Goal: Task Accomplishment & Management: Use online tool/utility

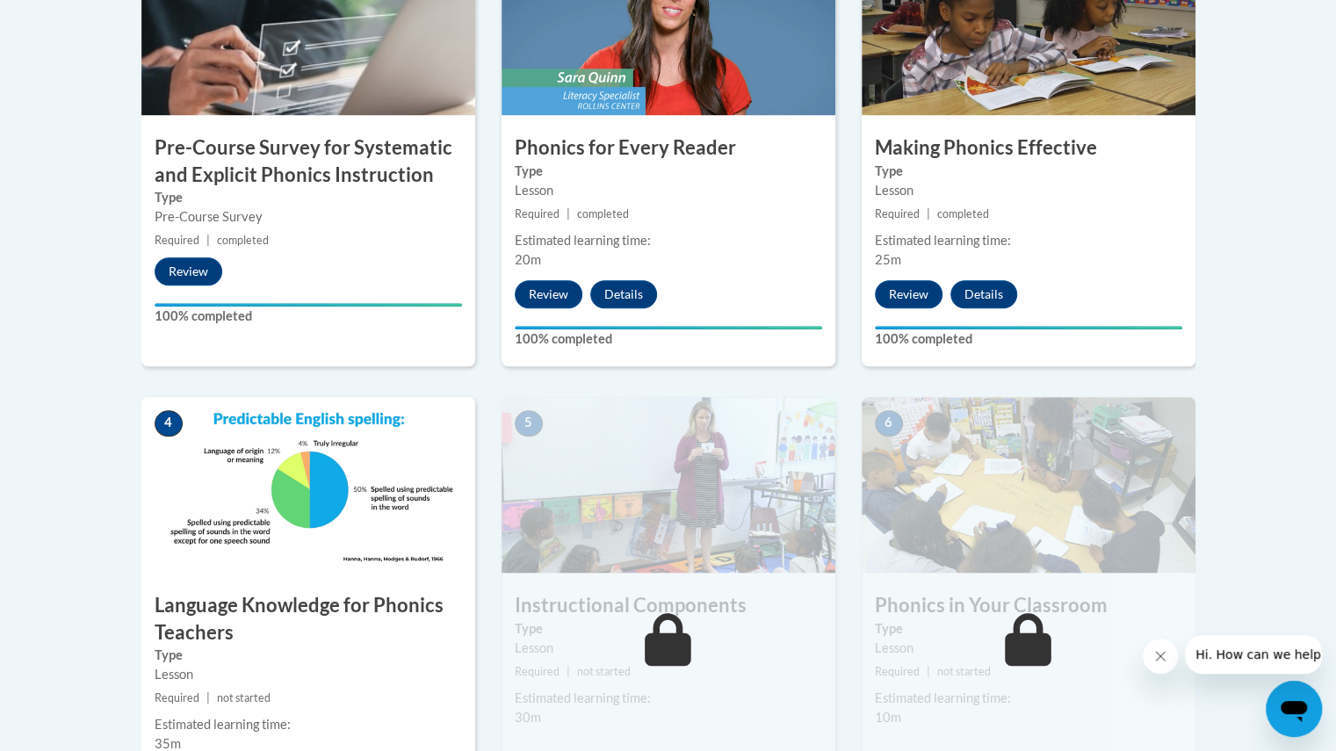
scroll to position [652, 0]
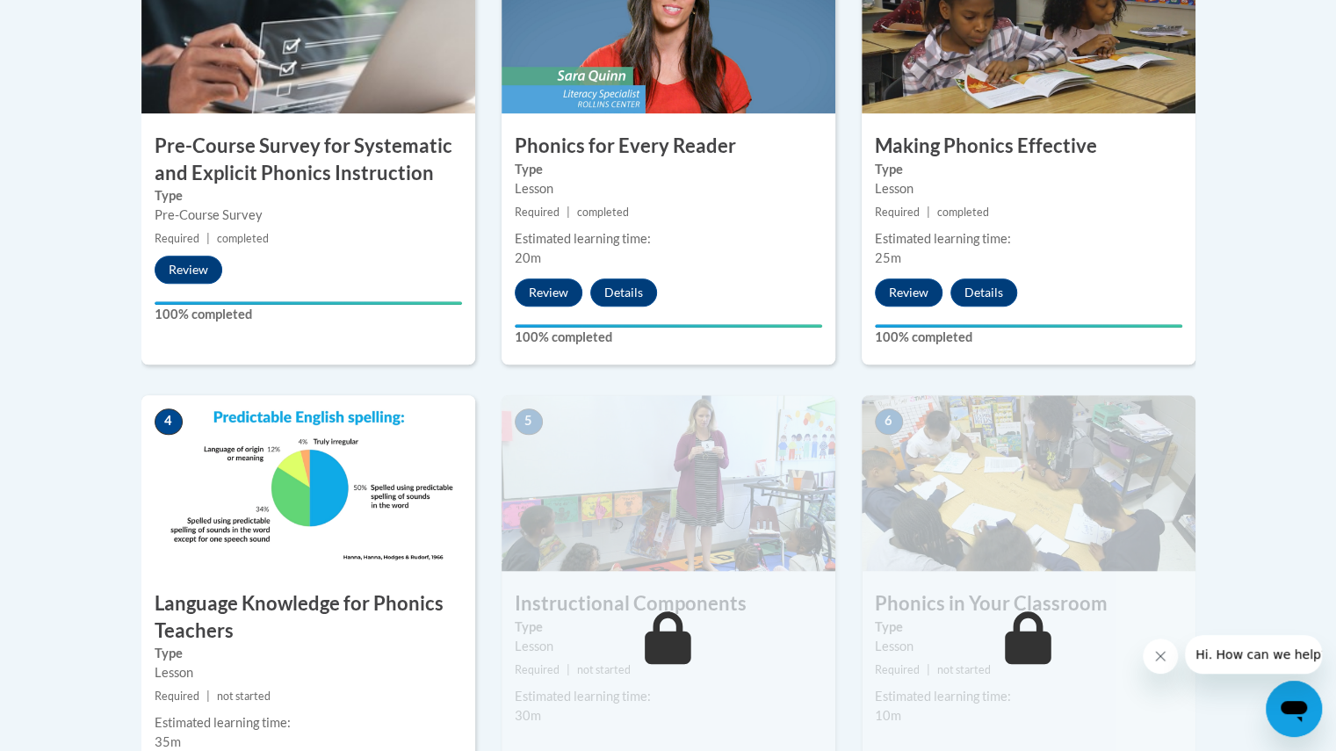
click at [297, 510] on img at bounding box center [308, 483] width 334 height 176
click at [351, 471] on img at bounding box center [308, 483] width 334 height 176
click at [357, 527] on img at bounding box center [308, 483] width 334 height 176
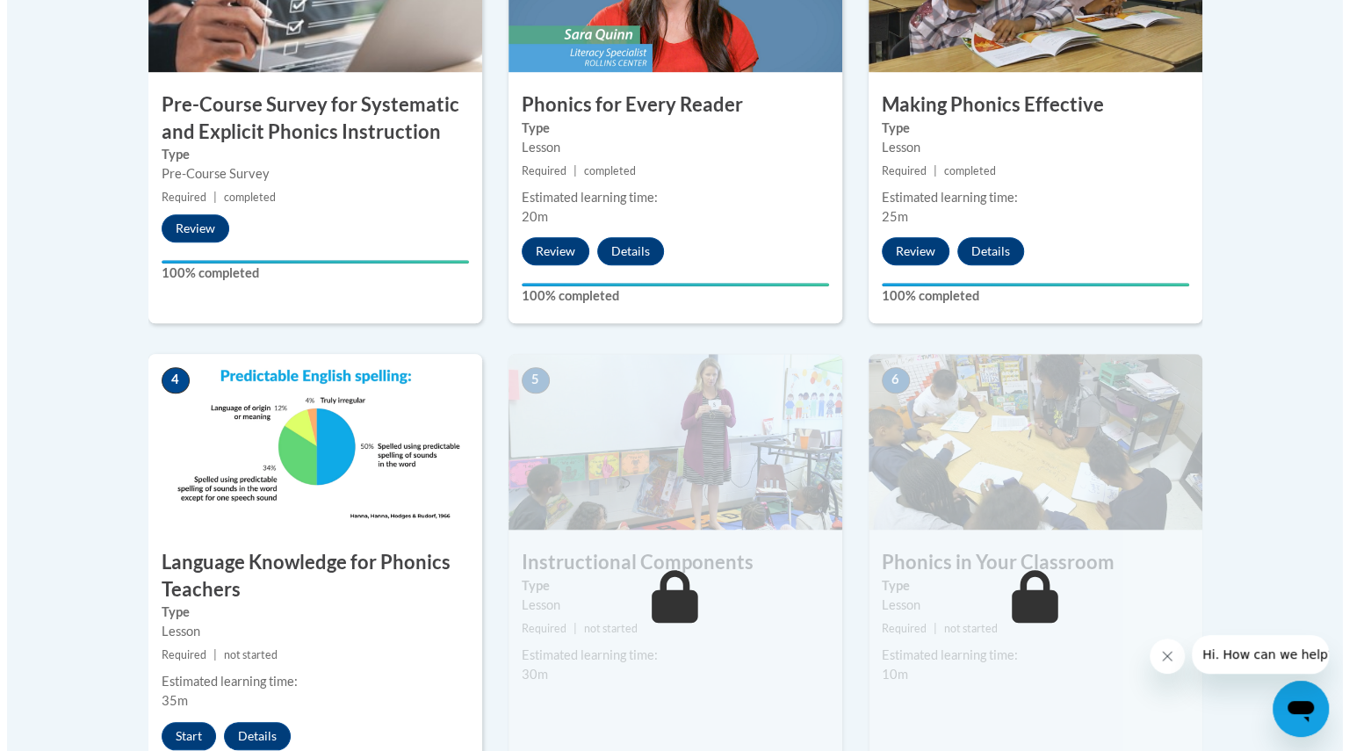
scroll to position [699, 0]
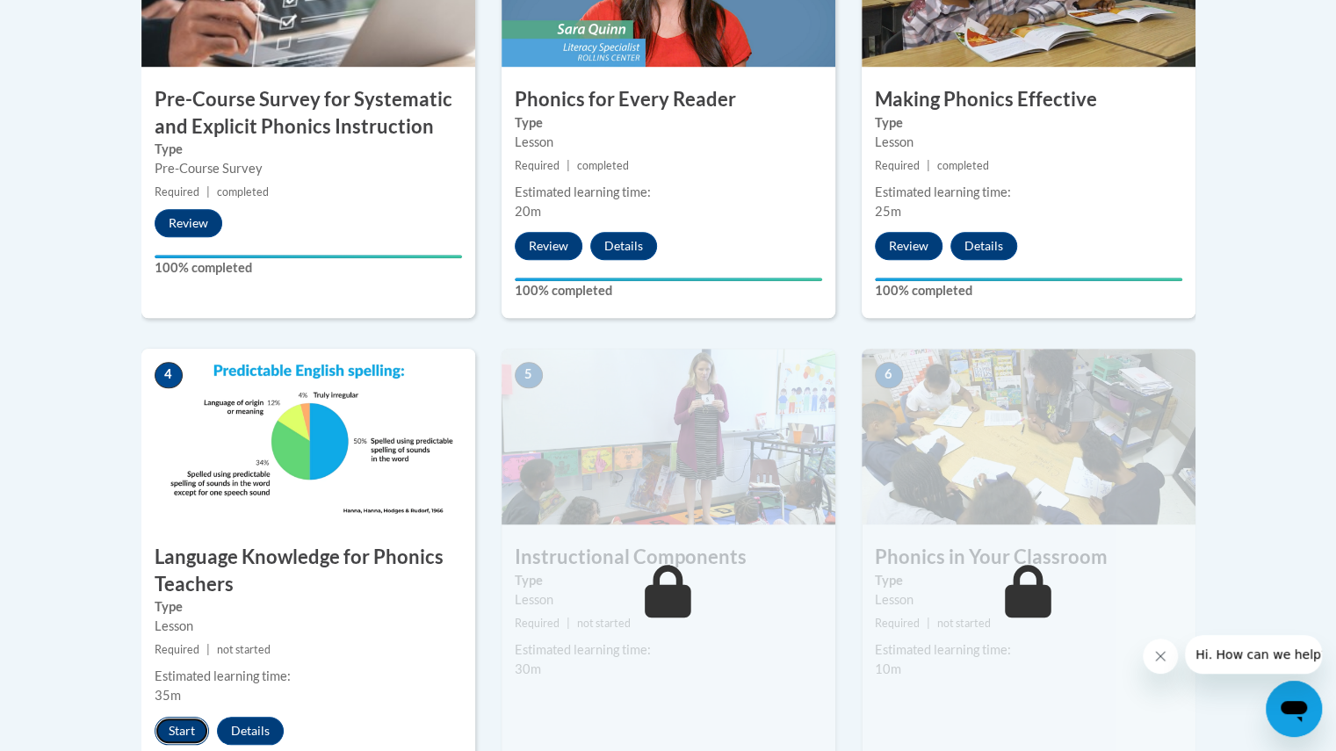
click at [186, 730] on button "Start" at bounding box center [182, 731] width 54 height 28
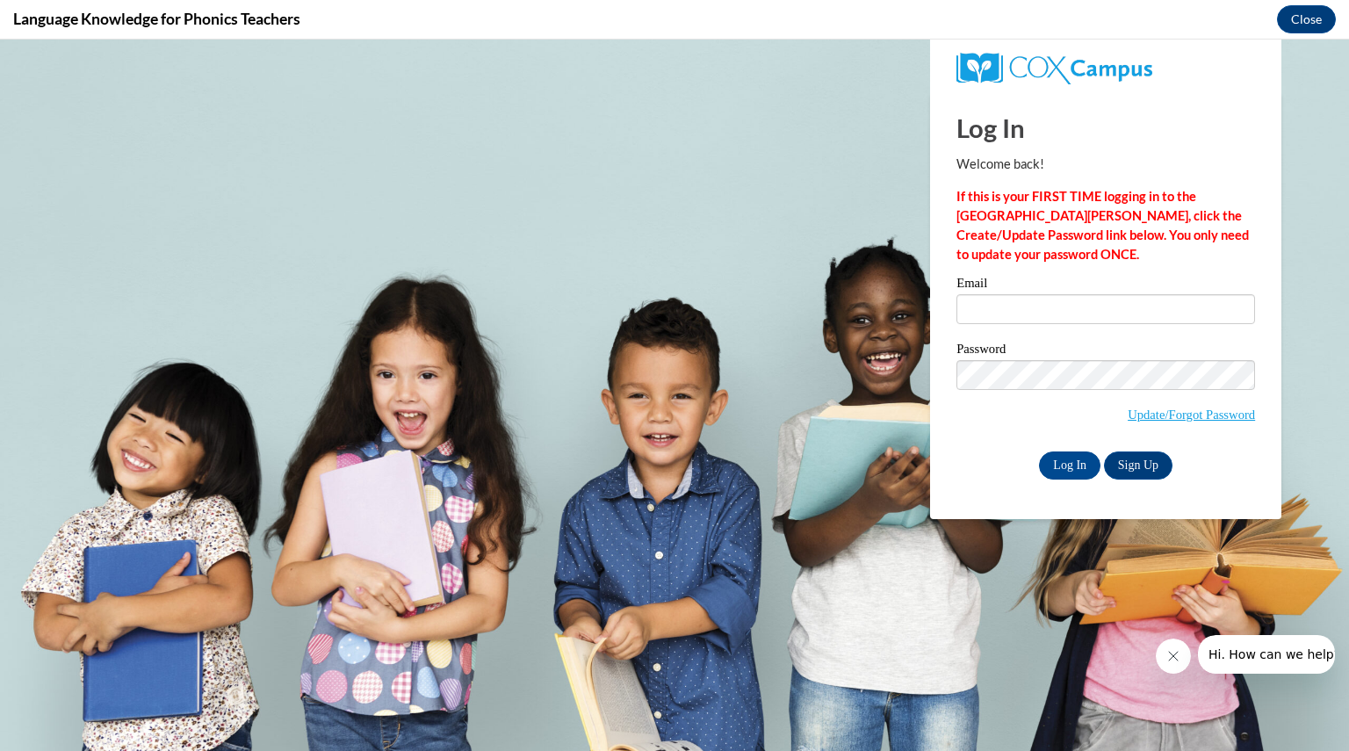
scroll to position [0, 0]
click at [1085, 303] on input "Email" at bounding box center [1105, 309] width 299 height 30
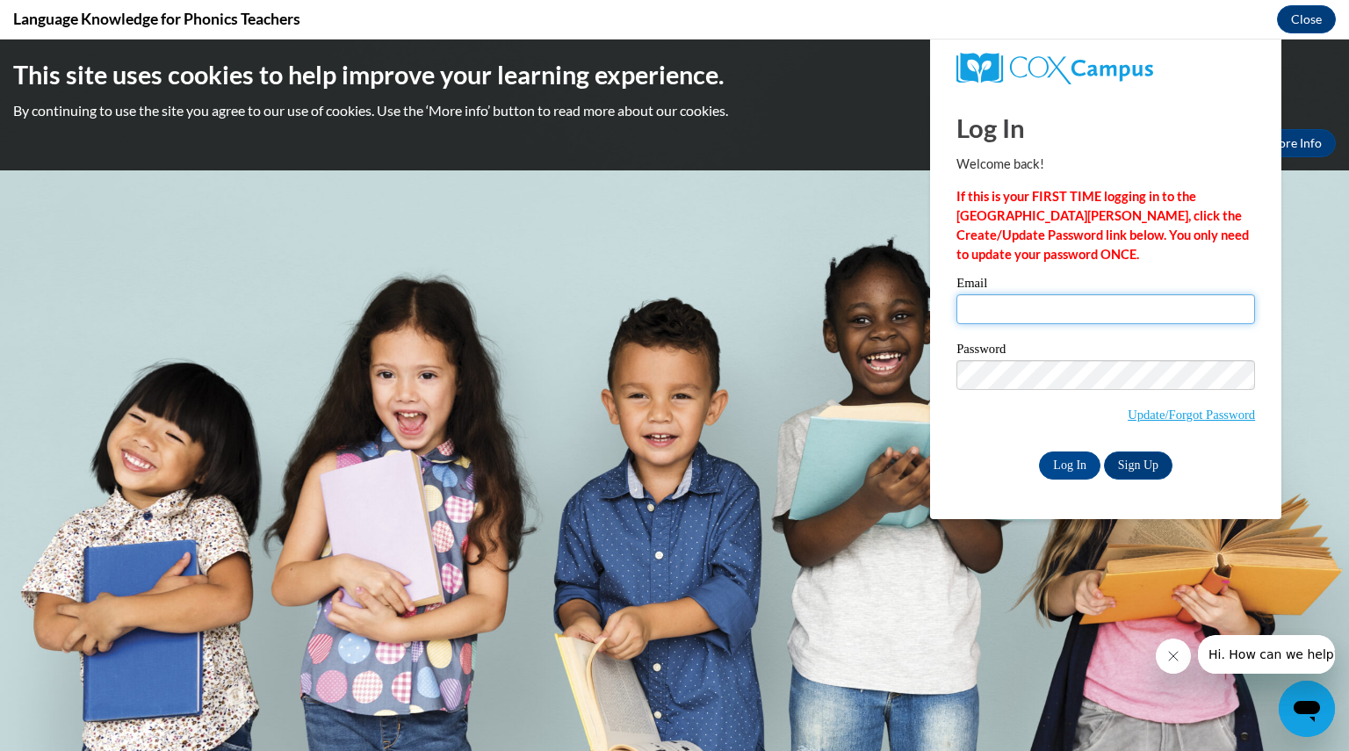
type input "[EMAIL_ADDRESS][DOMAIN_NAME]"
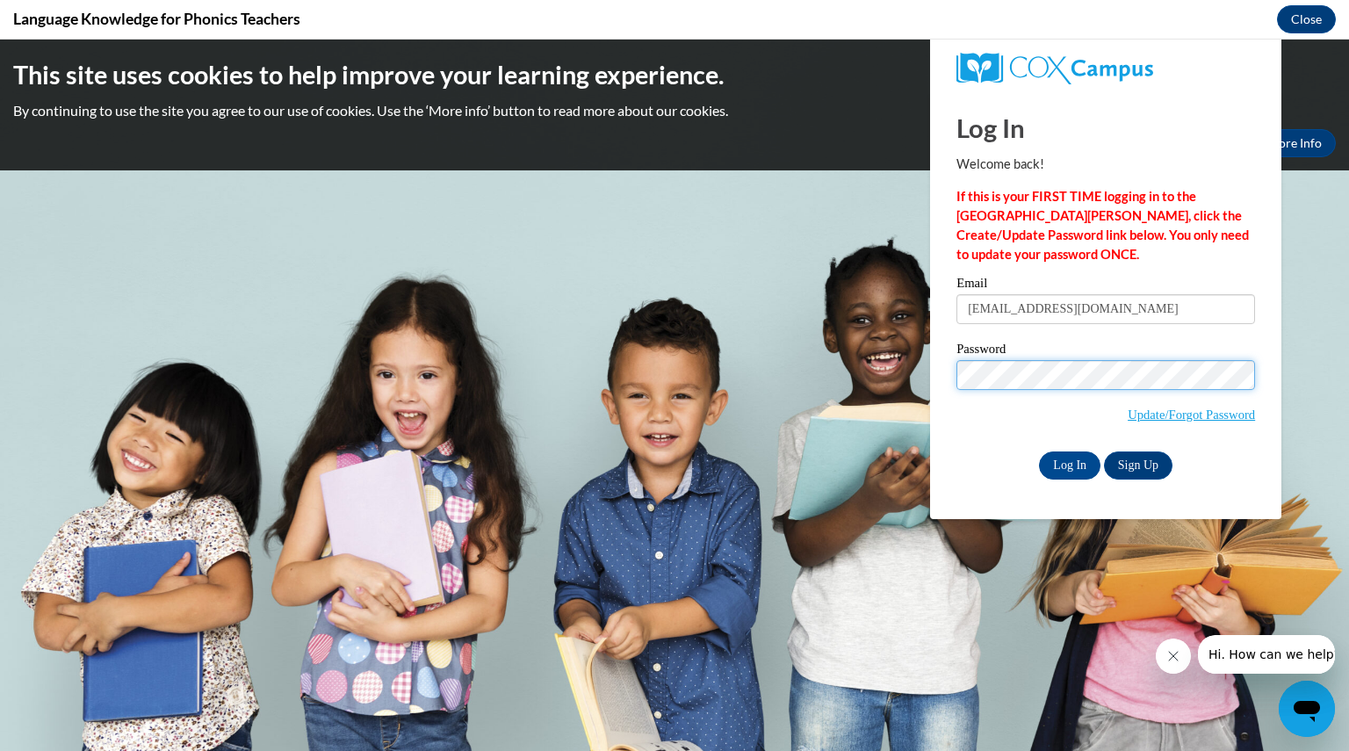
click at [1039, 451] on input "Log In" at bounding box center [1069, 465] width 61 height 28
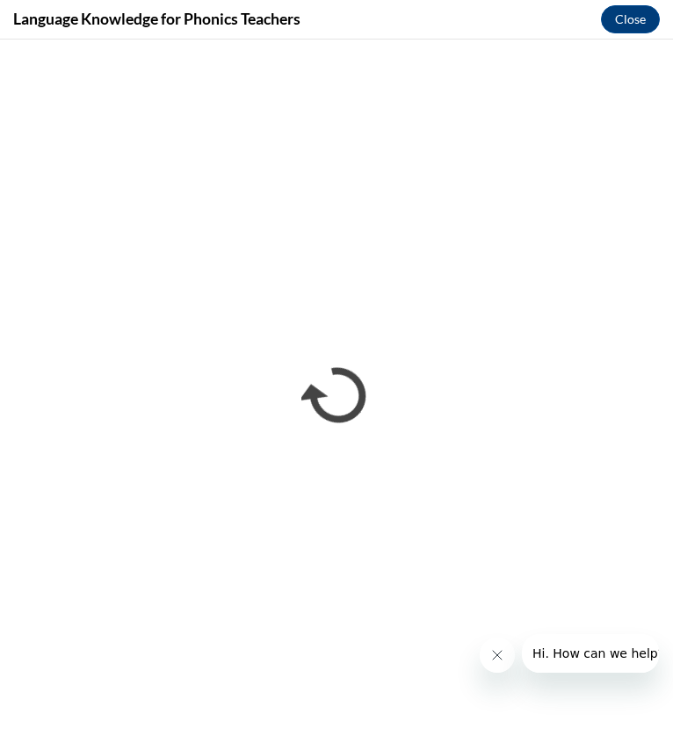
click at [500, 669] on button "Close message from company" at bounding box center [496, 655] width 35 height 35
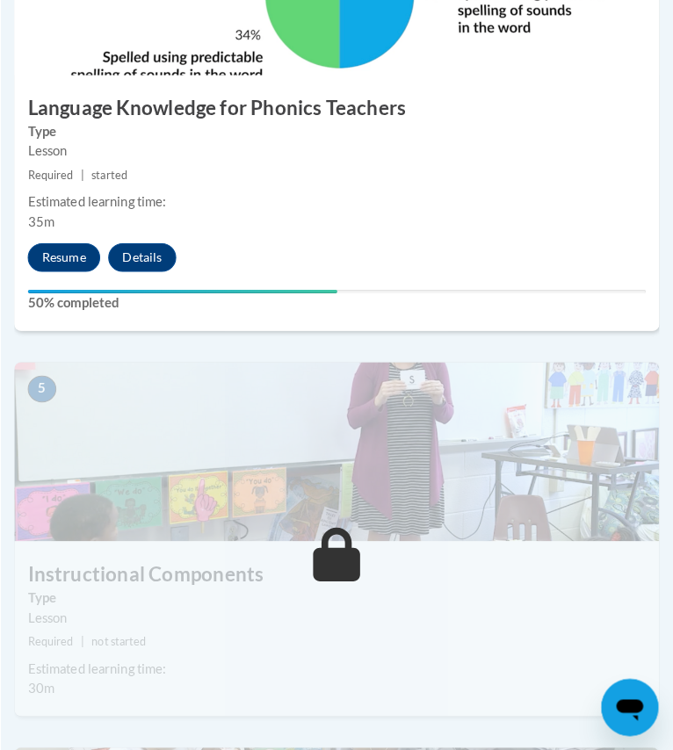
scroll to position [2060, 0]
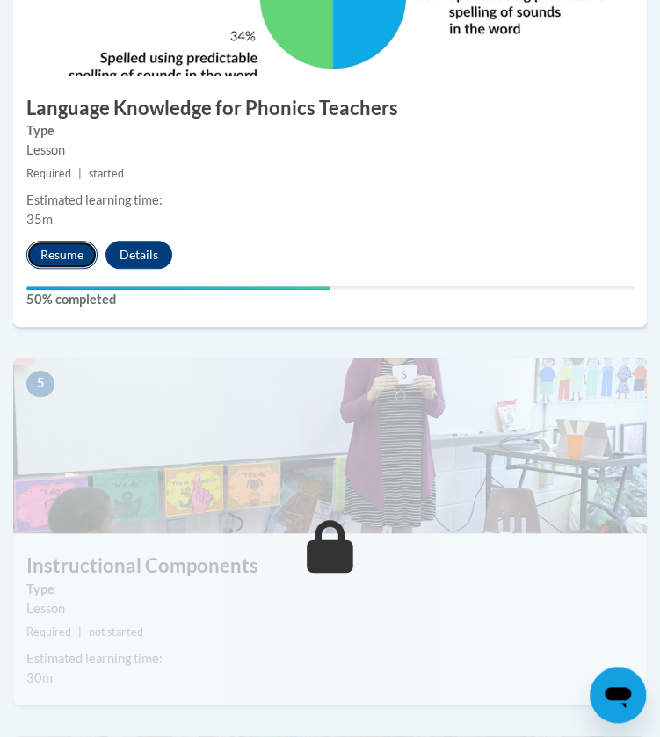
click at [64, 252] on button "Resume" at bounding box center [61, 255] width 71 height 28
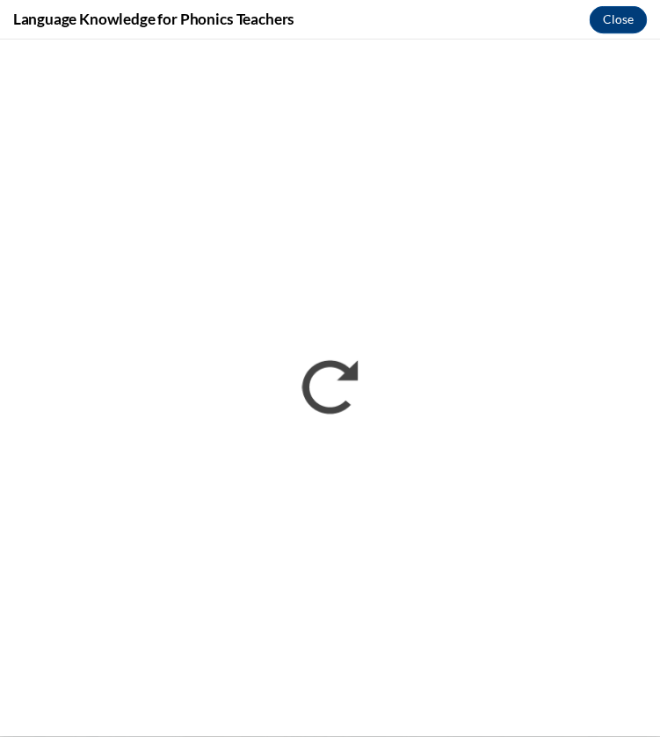
scroll to position [0, 0]
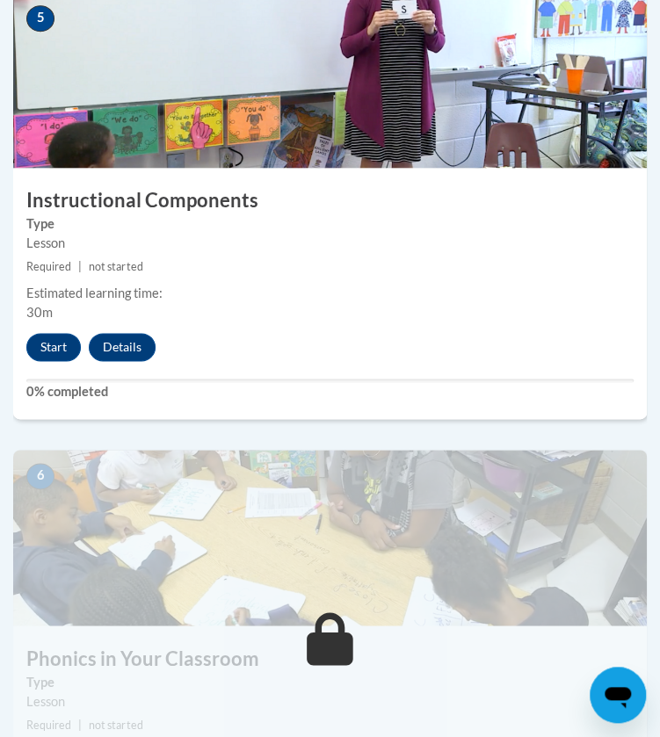
scroll to position [2424, 0]
